Goal: Browse casually

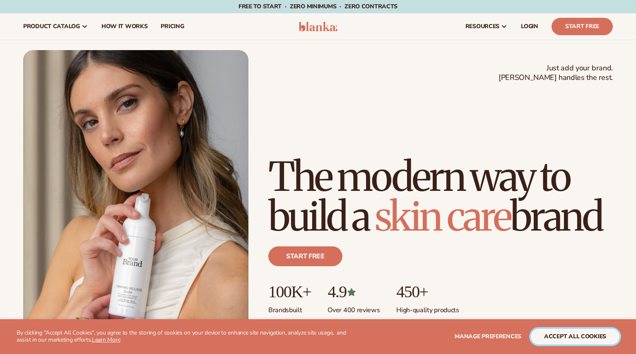
click at [560, 331] on button "accept all cookies" at bounding box center [575, 337] width 89 height 16
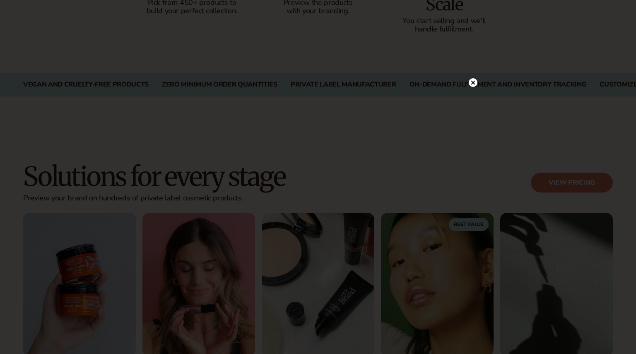
scroll to position [881, 0]
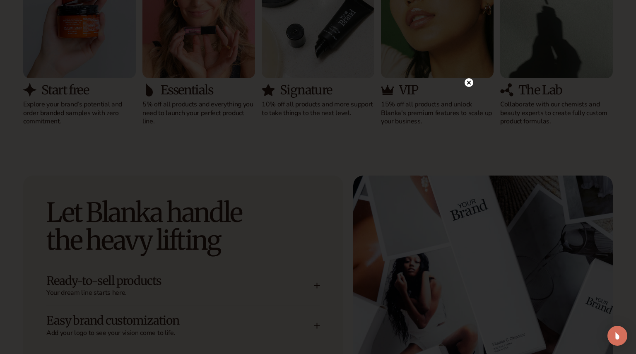
click at [469, 83] on icon at bounding box center [469, 83] width 4 height 4
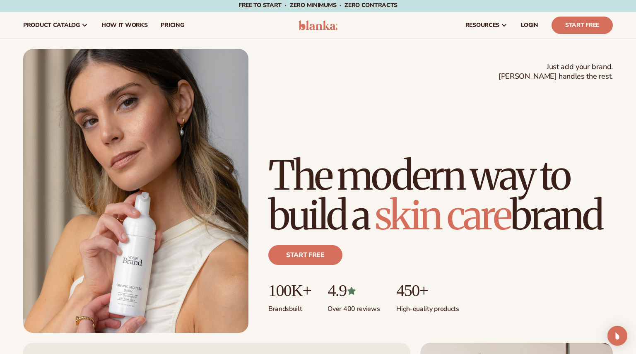
scroll to position [0, 0]
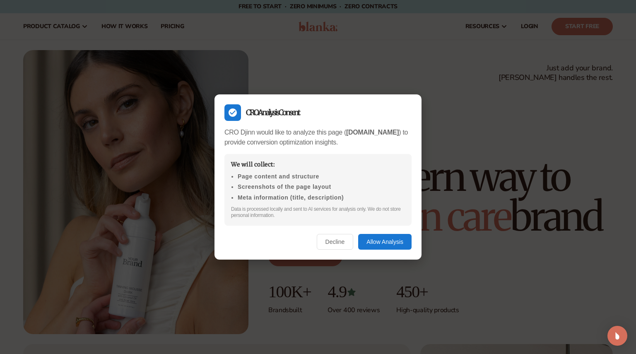
click at [374, 244] on button "Allow Analysis" at bounding box center [384, 242] width 53 height 16
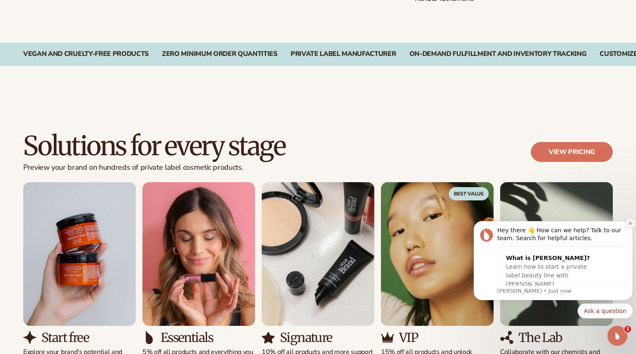
scroll to position [961, 0]
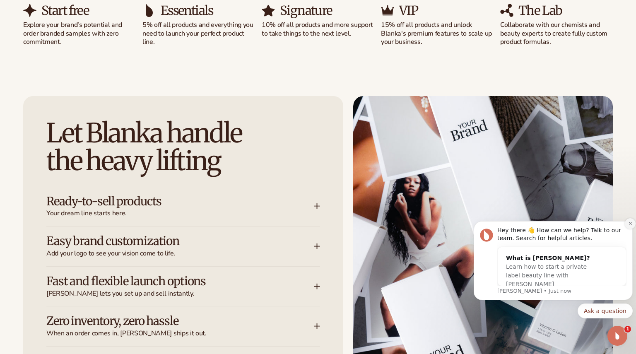
click at [627, 224] on button "Dismiss notification" at bounding box center [630, 223] width 11 height 11
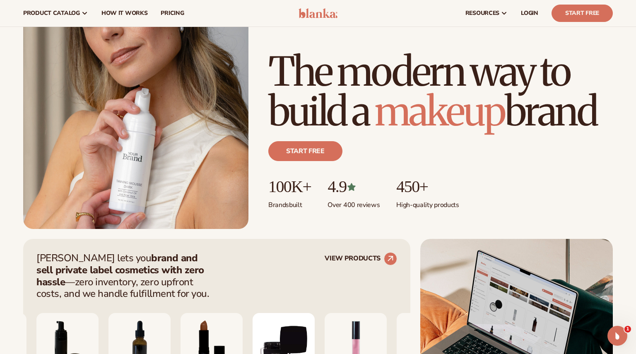
scroll to position [0, 0]
